Goal: Task Accomplishment & Management: Use online tool/utility

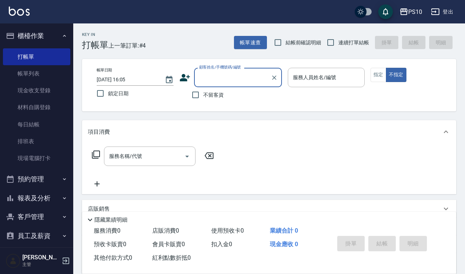
click at [316, 37] on label "結帳前確認明細" at bounding box center [295, 42] width 51 height 15
click at [286, 37] on input "結帳前確認明細" at bounding box center [277, 42] width 15 height 15
checkbox input "true"
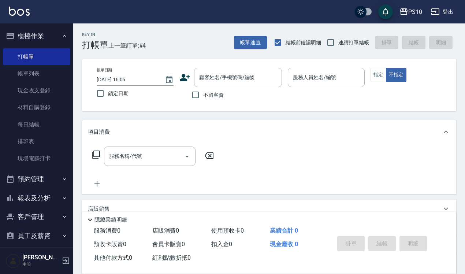
click at [343, 39] on span "連續打單結帳" at bounding box center [354, 43] width 31 height 8
click at [339, 39] on input "連續打單結帳" at bounding box center [330, 42] width 15 height 15
checkbox input "true"
click at [210, 92] on span "不留客資" at bounding box center [213, 95] width 21 height 8
click at [203, 92] on input "不留客資" at bounding box center [195, 94] width 15 height 15
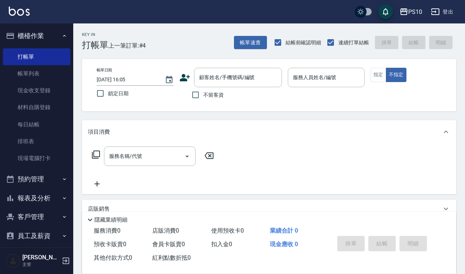
checkbox input "true"
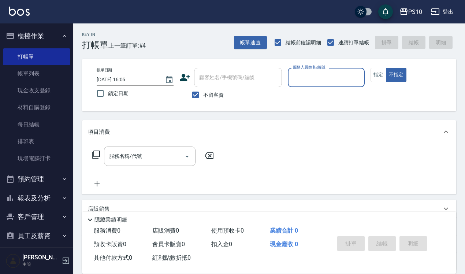
click at [301, 79] on input "服務人員姓名/編號" at bounding box center [326, 77] width 70 height 13
type input "MeiMei-10"
type button "false"
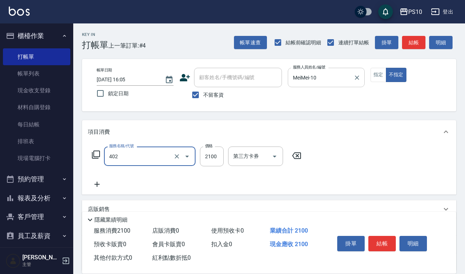
type input "染髮中髮(402)"
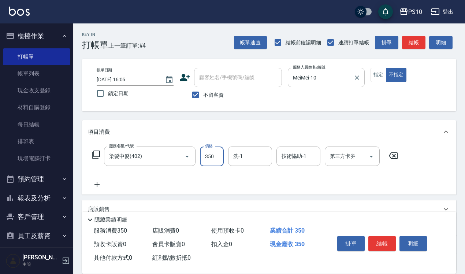
type input "350"
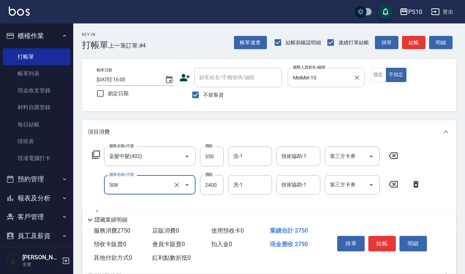
type input "熱塑燙中髮(308)"
type input "2600"
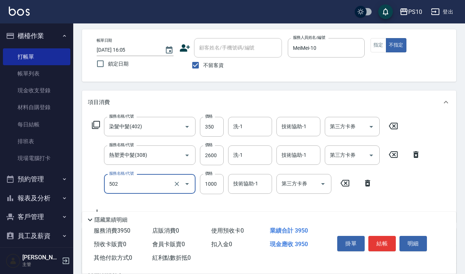
scroll to position [46, 0]
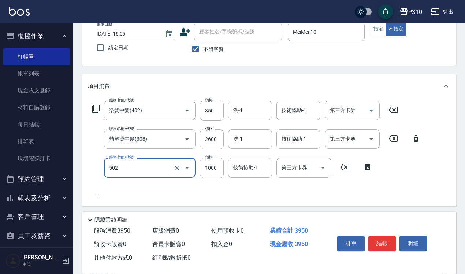
type input "洋甘菊護髮(502)"
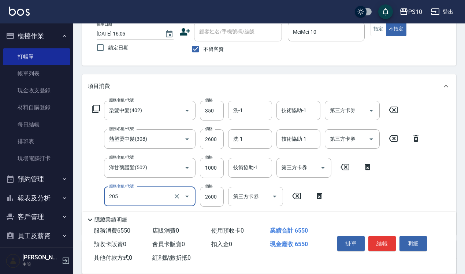
type input "剪髮卡(205)"
type input "2400"
click at [217, 112] on input "350" at bounding box center [212, 111] width 24 height 20
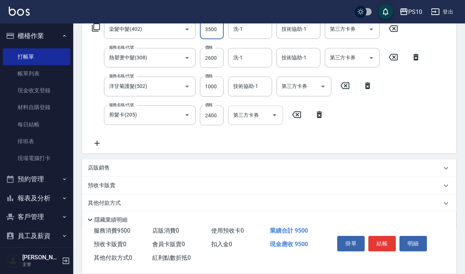
scroll to position [137, 0]
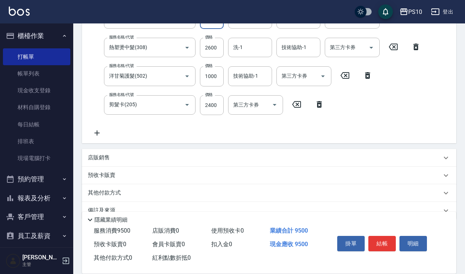
type input "3500"
click at [116, 188] on div "其他付款方式" at bounding box center [269, 193] width 375 height 18
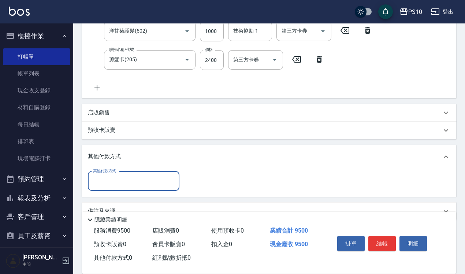
scroll to position [183, 0]
click at [131, 178] on input "其他付款方式" at bounding box center [133, 180] width 85 height 13
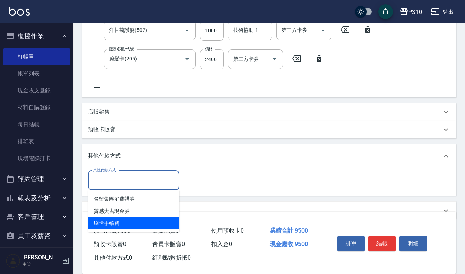
click at [126, 223] on span "刷卡手續費" at bounding box center [134, 223] width 92 height 12
type input "刷卡手續費"
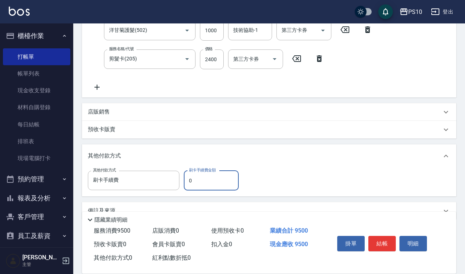
drag, startPoint x: 185, startPoint y: 179, endPoint x: 198, endPoint y: 180, distance: 13.2
click at [198, 180] on input "0" at bounding box center [211, 181] width 55 height 20
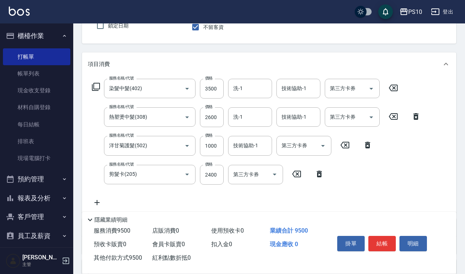
scroll to position [0, 0]
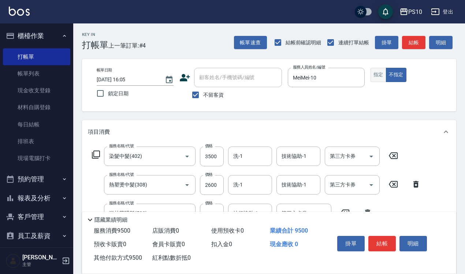
type input "9500"
click at [375, 75] on button "指定" at bounding box center [379, 75] width 16 height 14
click at [385, 239] on button "結帳" at bounding box center [382, 243] width 27 height 15
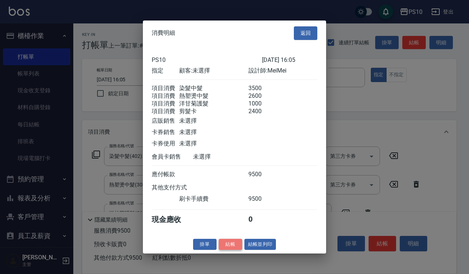
click at [233, 250] on button "結帳" at bounding box center [230, 244] width 23 height 11
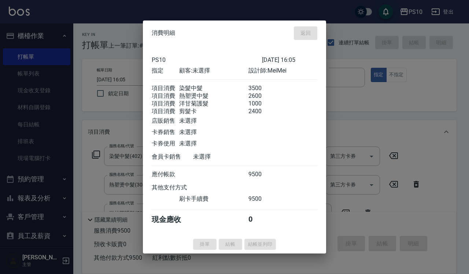
type input "[DATE] 16:59"
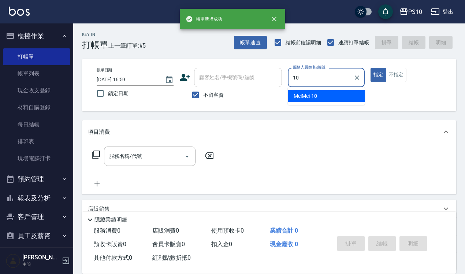
type input "MeiMei-10"
type button "true"
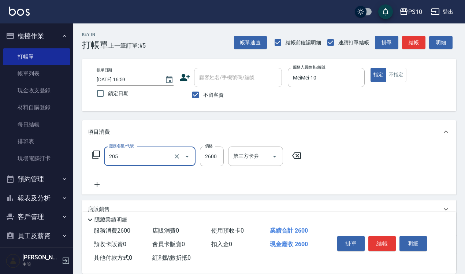
type input "剪髮卡(205)"
type input "2400"
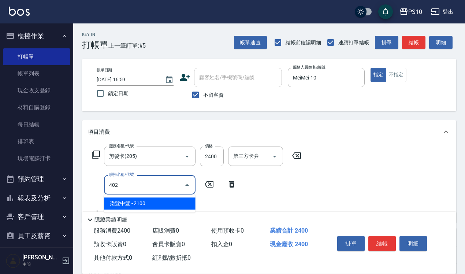
type input "染髮中髮(402)"
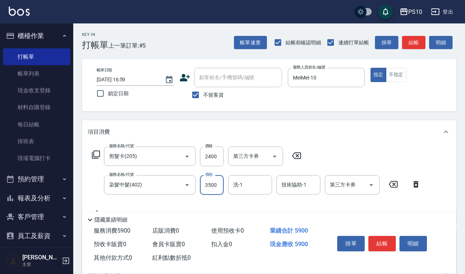
type input "3500"
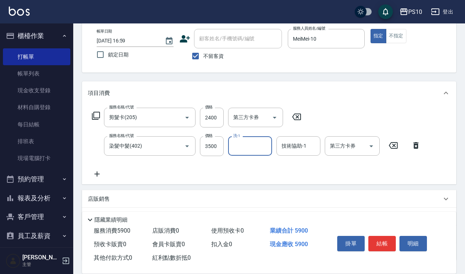
scroll to position [95, 0]
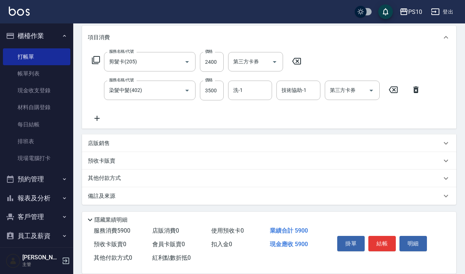
click at [124, 179] on p "其他付款方式" at bounding box center [106, 178] width 37 height 8
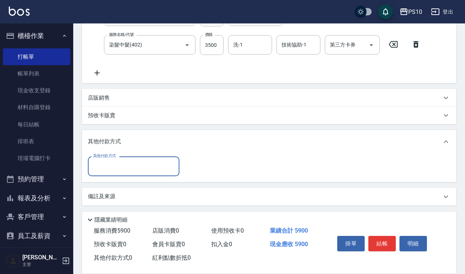
scroll to position [140, 0]
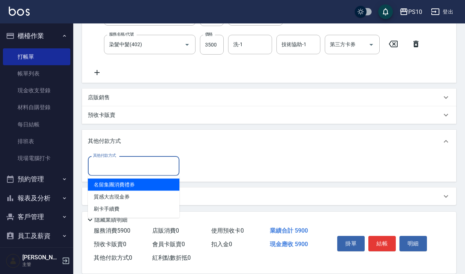
click at [108, 160] on input "其他付款方式" at bounding box center [133, 165] width 85 height 13
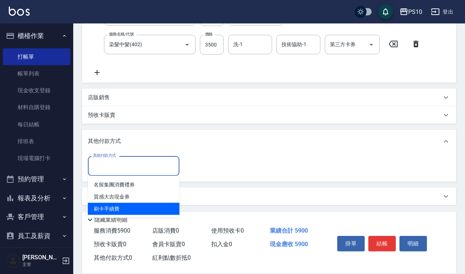
click at [116, 210] on span "刷卡手續費" at bounding box center [134, 209] width 92 height 12
type input "刷卡手續費"
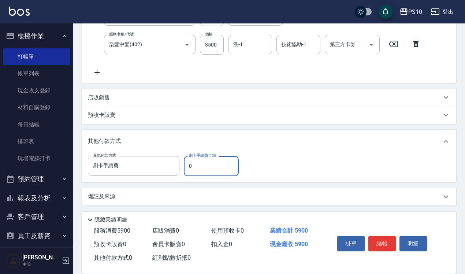
drag, startPoint x: 189, startPoint y: 165, endPoint x: 200, endPoint y: 165, distance: 11.0
click at [200, 165] on input "0" at bounding box center [211, 166] width 55 height 20
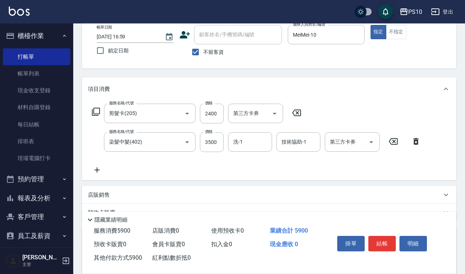
scroll to position [0, 0]
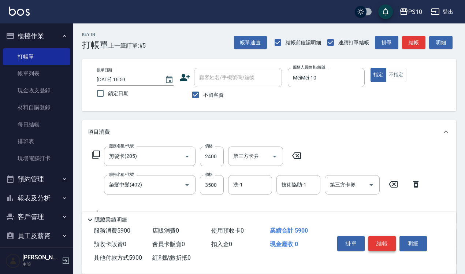
type input "5900"
click at [383, 238] on button "結帳" at bounding box center [382, 243] width 27 height 15
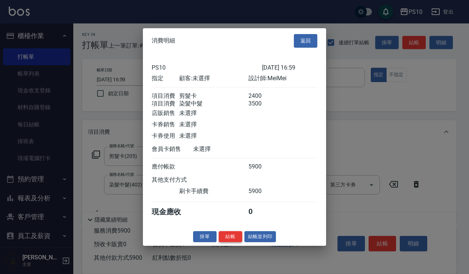
click at [228, 239] on button "結帳" at bounding box center [230, 236] width 23 height 11
